Goal: Transaction & Acquisition: Book appointment/travel/reservation

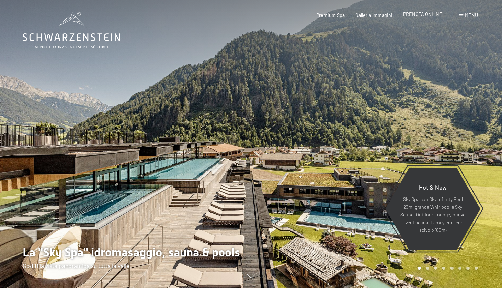
click at [428, 15] on span "PRENOTA ONLINE" at bounding box center [422, 14] width 39 height 6
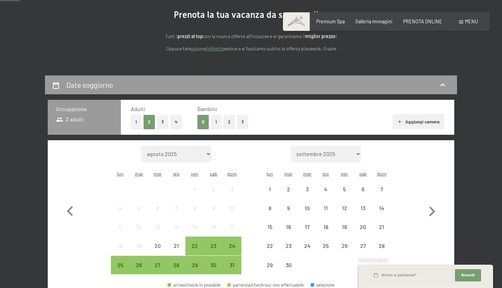
scroll to position [76, 0]
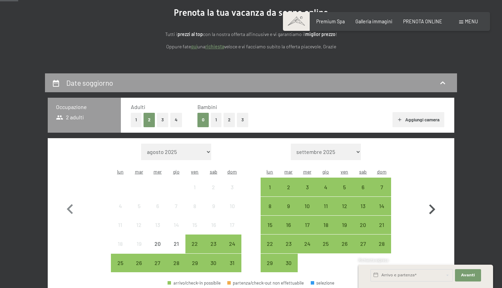
click at [423, 204] on icon "button" at bounding box center [432, 210] width 20 height 20
select select "2025-09-01"
select select "2025-10-01"
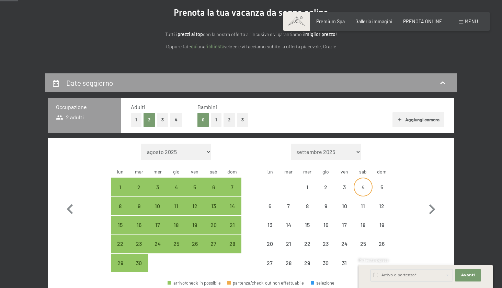
select select "2025-09-01"
select select "2025-10-01"
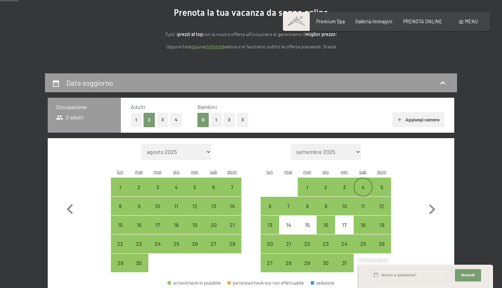
click at [359, 185] on div "4" at bounding box center [362, 193] width 17 height 17
select select "2025-09-01"
select select "2025-10-01"
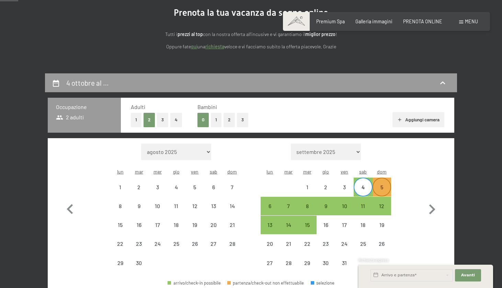
click at [388, 185] on div "5" at bounding box center [381, 193] width 17 height 17
select select "2025-09-01"
select select "2025-10-01"
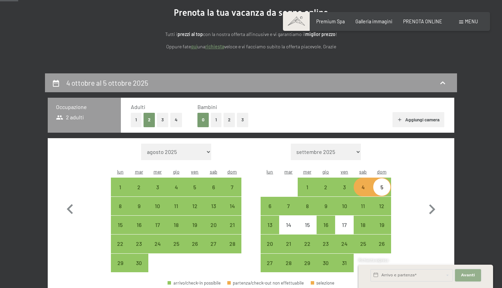
click at [469, 277] on span "Avanti" at bounding box center [468, 275] width 14 height 5
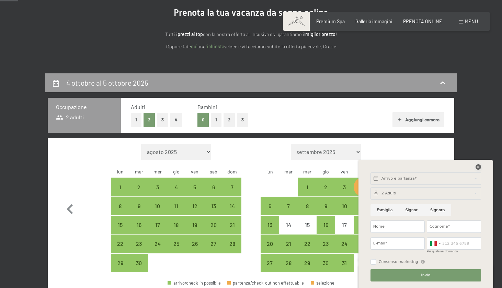
click at [479, 165] on icon at bounding box center [477, 166] width 5 height 5
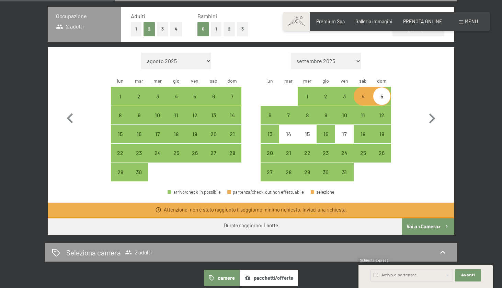
click at [434, 219] on button "Vai a «Camera»" at bounding box center [428, 227] width 53 height 16
select select "2025-09-01"
select select "2025-10-01"
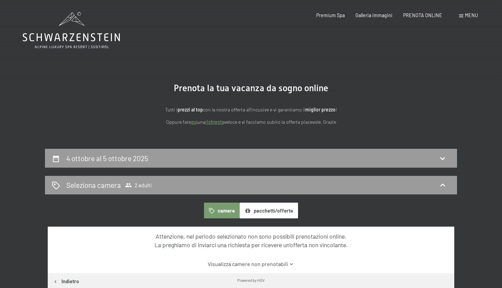
scroll to position [0, 0]
